Goal: Find specific page/section: Find specific page/section

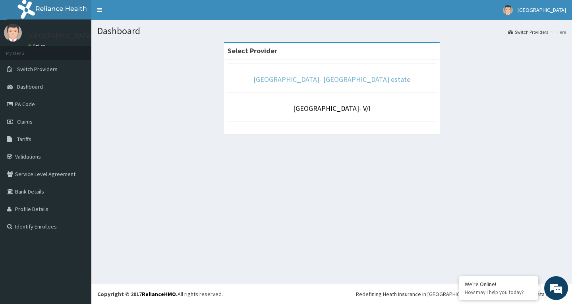
click at [329, 83] on link "[GEOGRAPHIC_DATA]- [GEOGRAPHIC_DATA] estate" at bounding box center [331, 79] width 157 height 9
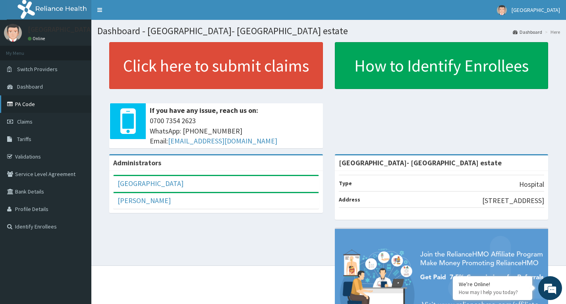
click at [31, 112] on link "PA Code" at bounding box center [45, 103] width 91 height 17
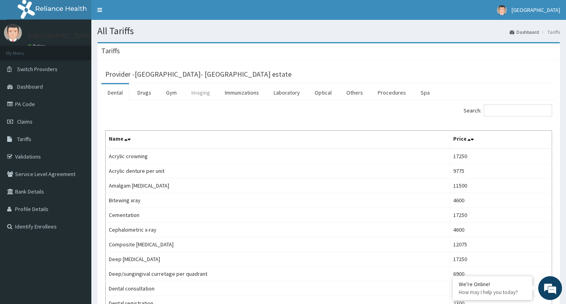
click at [205, 97] on link "Imaging" at bounding box center [200, 92] width 31 height 17
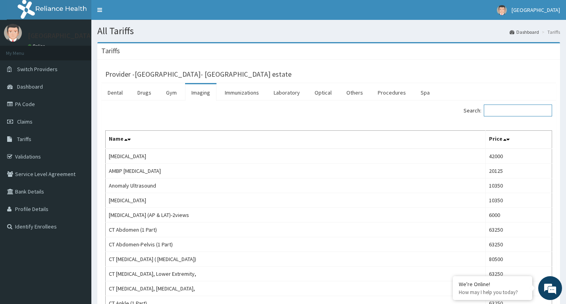
click at [521, 110] on input "Search:" at bounding box center [518, 110] width 68 height 12
paste input "NECK XRAY AP/LAT"
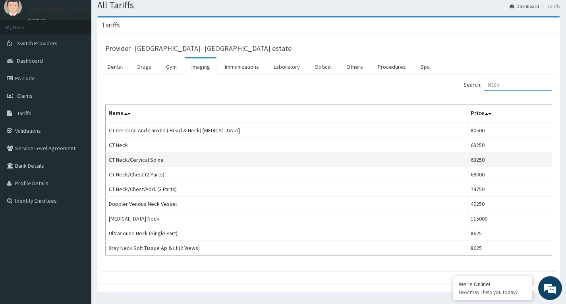
scroll to position [40, 0]
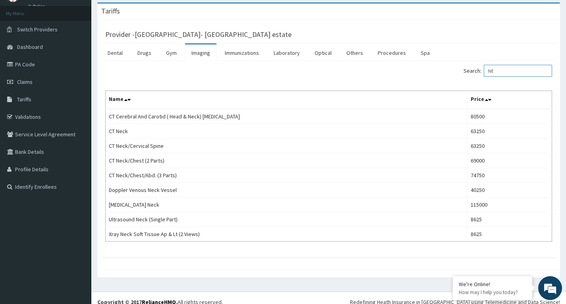
type input "N"
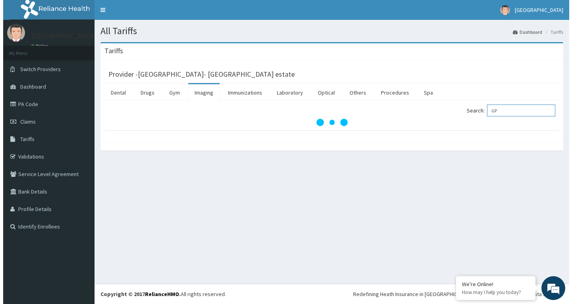
scroll to position [0, 0]
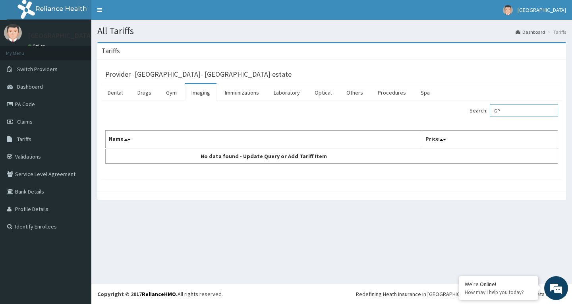
type input "G"
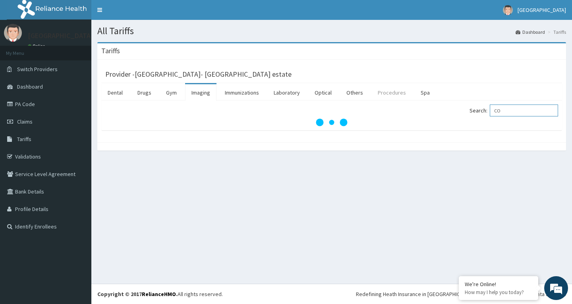
type input "CO"
click at [393, 95] on link "Procedures" at bounding box center [391, 92] width 41 height 17
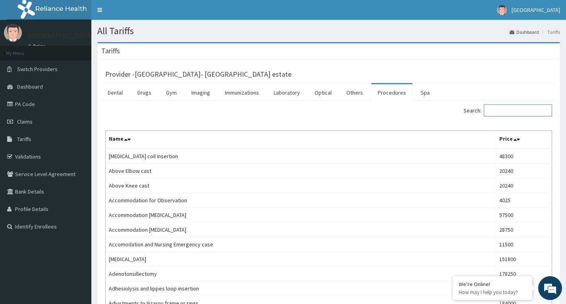
click at [537, 111] on input "Search:" at bounding box center [518, 110] width 68 height 12
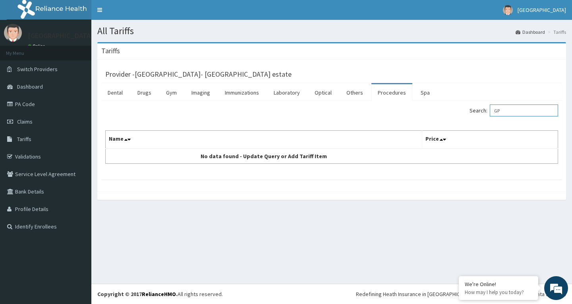
type input "G"
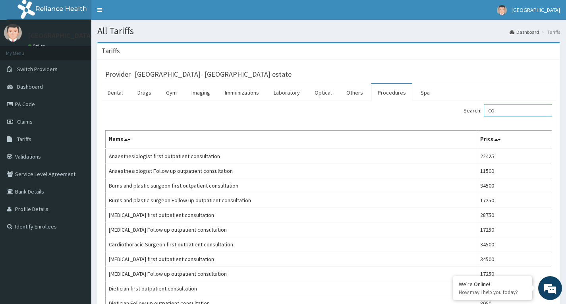
type input "C"
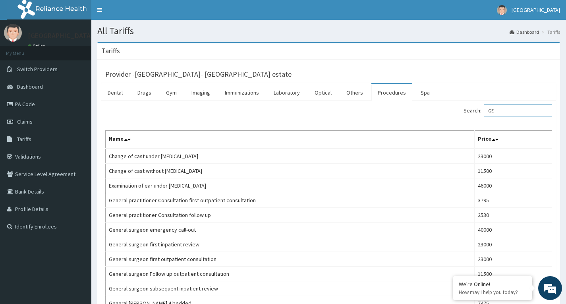
type input "G"
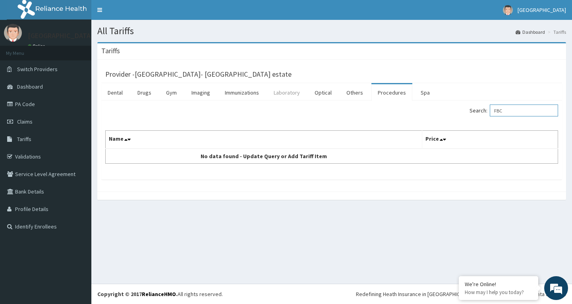
type input "FBC"
click at [286, 92] on link "Laboratory" at bounding box center [286, 92] width 39 height 17
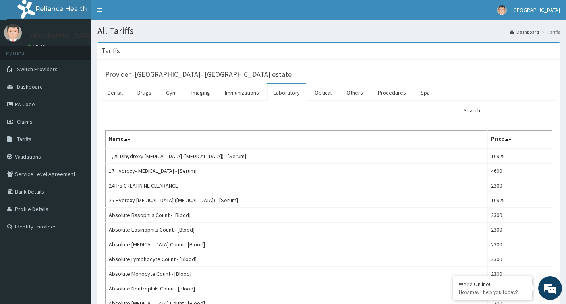
click at [516, 115] on input "Search:" at bounding box center [518, 110] width 68 height 12
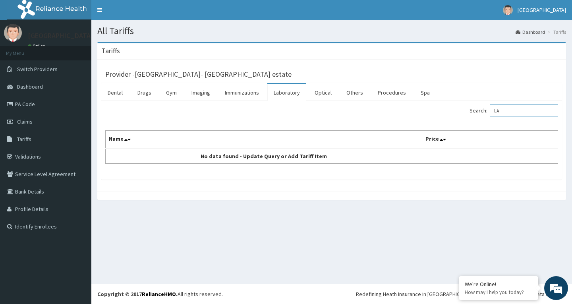
type input "L"
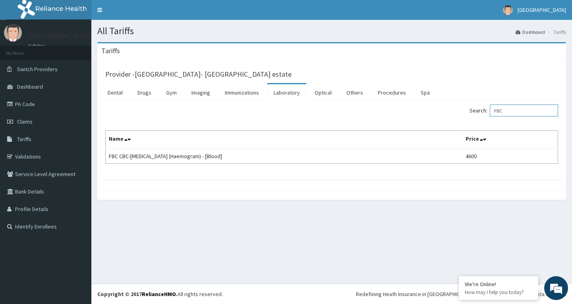
type input "FBC"
click at [198, 90] on link "Imaging" at bounding box center [200, 92] width 31 height 17
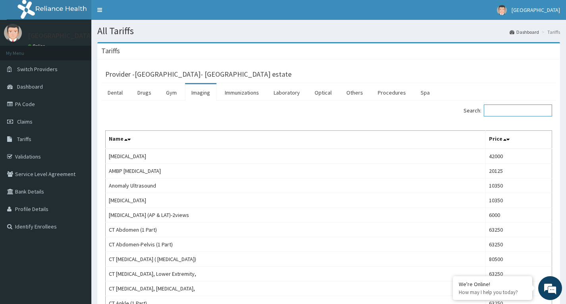
click at [516, 114] on input "Search:" at bounding box center [518, 110] width 68 height 12
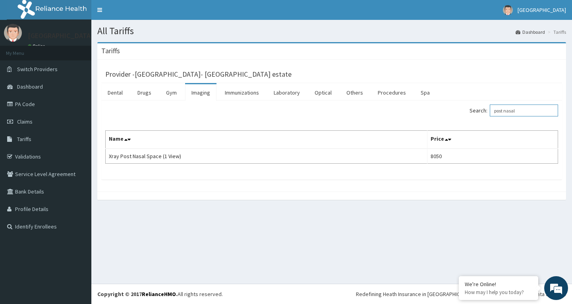
type input "post nasal"
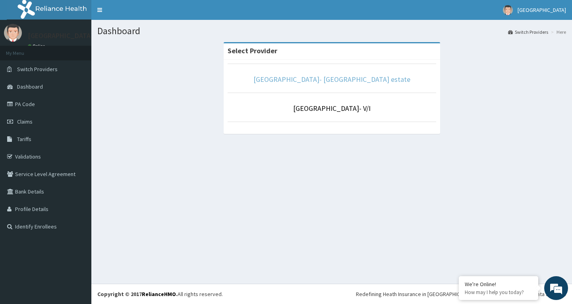
click at [319, 76] on link "[GEOGRAPHIC_DATA]- [GEOGRAPHIC_DATA] estate" at bounding box center [331, 79] width 157 height 9
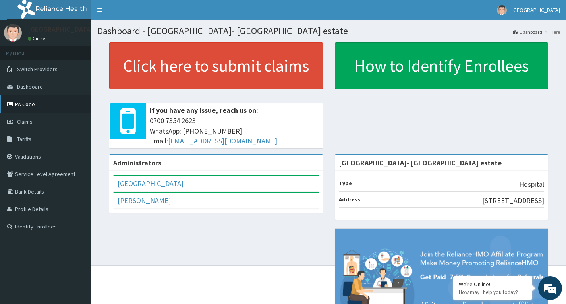
click at [14, 110] on link "PA Code" at bounding box center [45, 103] width 91 height 17
